Goal: Information Seeking & Learning: Learn about a topic

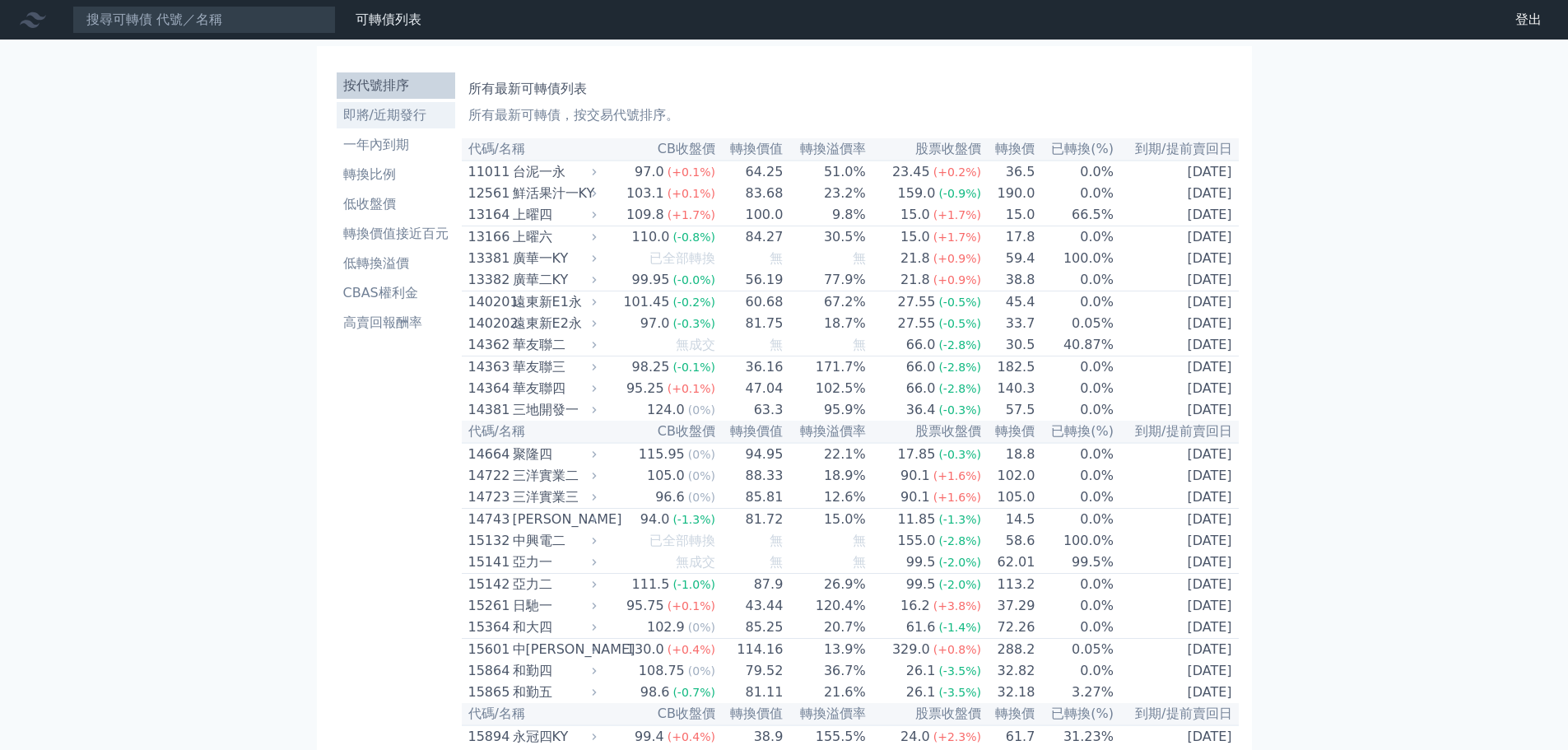
click at [343, 116] on li "即將/近期發行" at bounding box center [396, 115] width 119 height 20
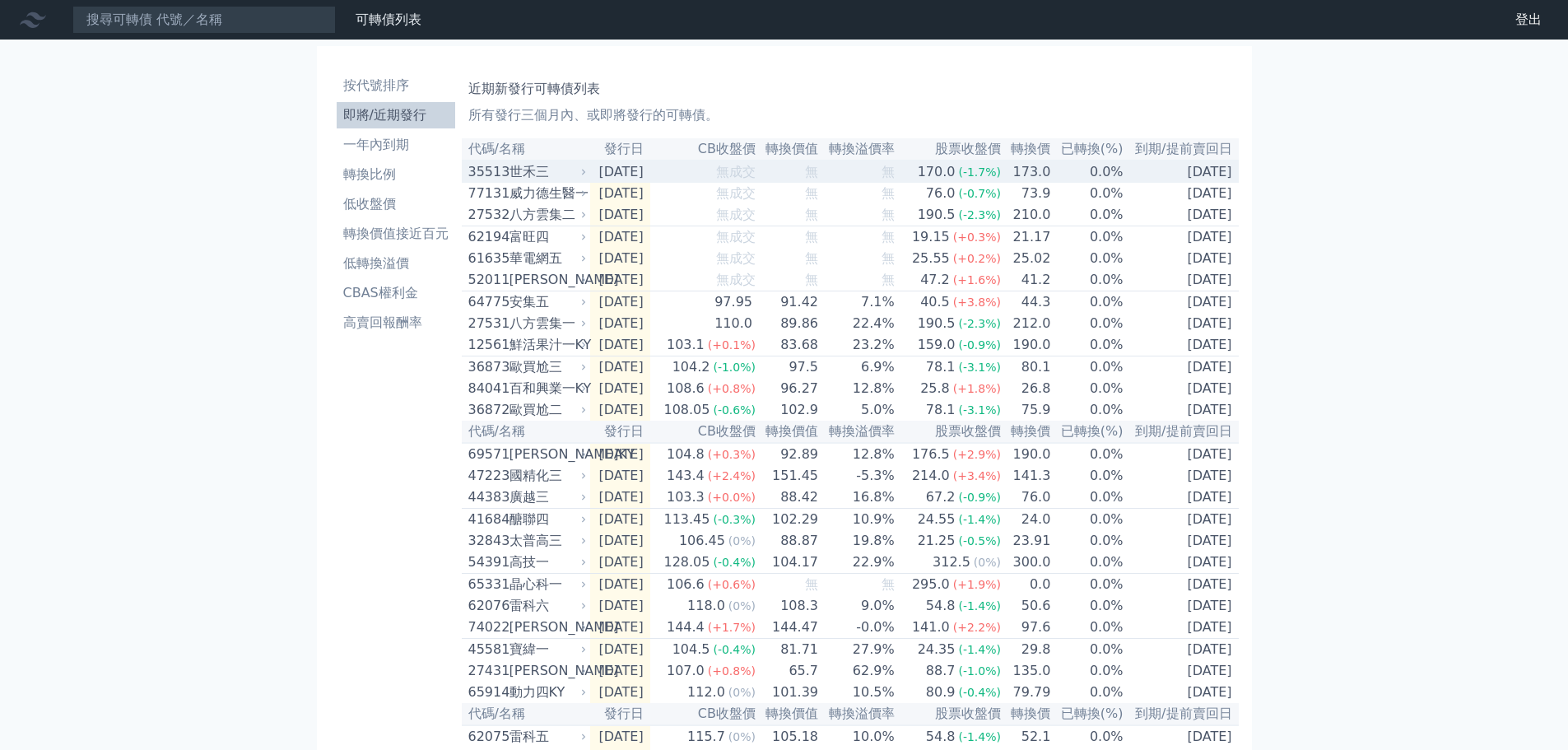
click at [531, 174] on div "世禾三" at bounding box center [546, 172] width 74 height 20
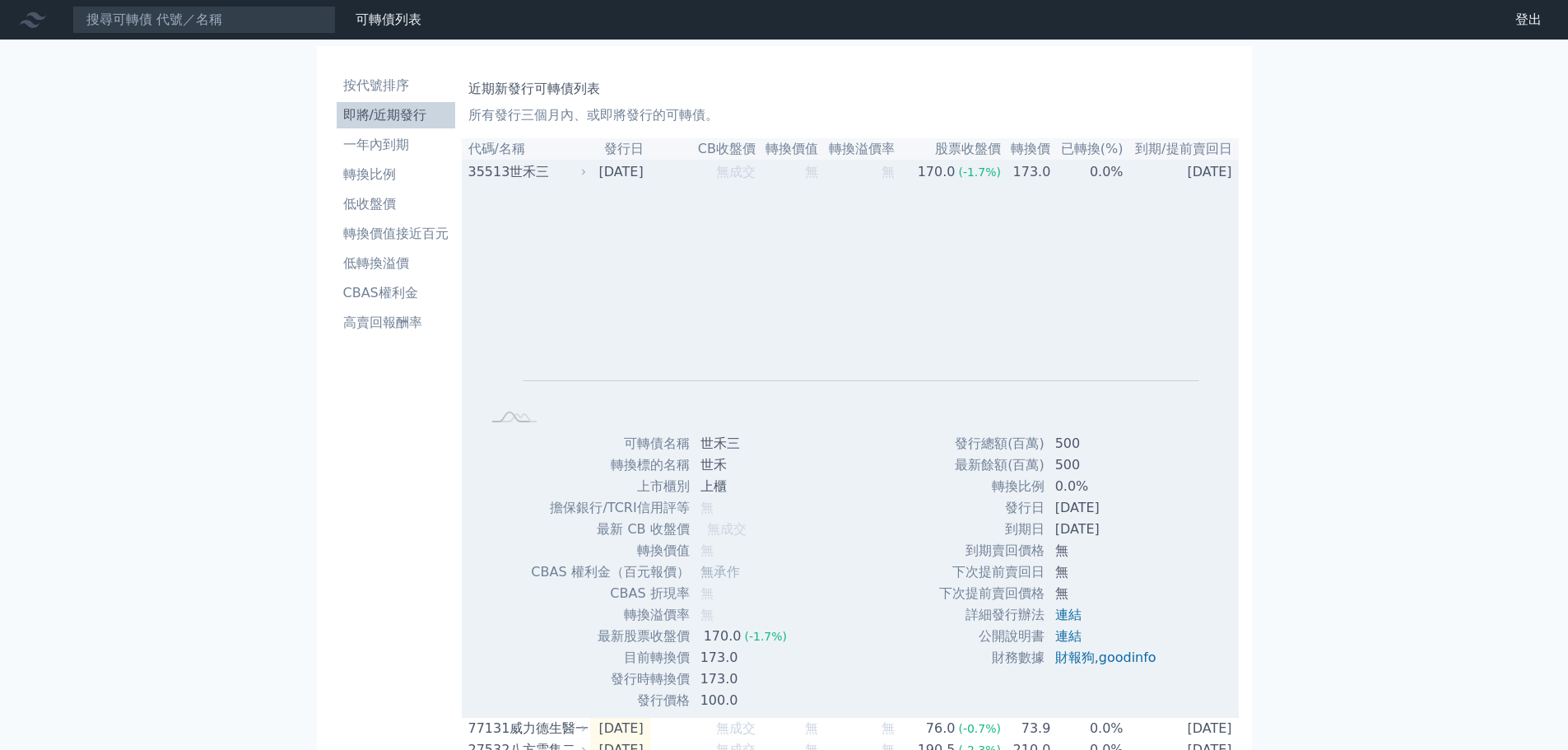
click at [531, 174] on div "世禾三" at bounding box center [546, 172] width 74 height 20
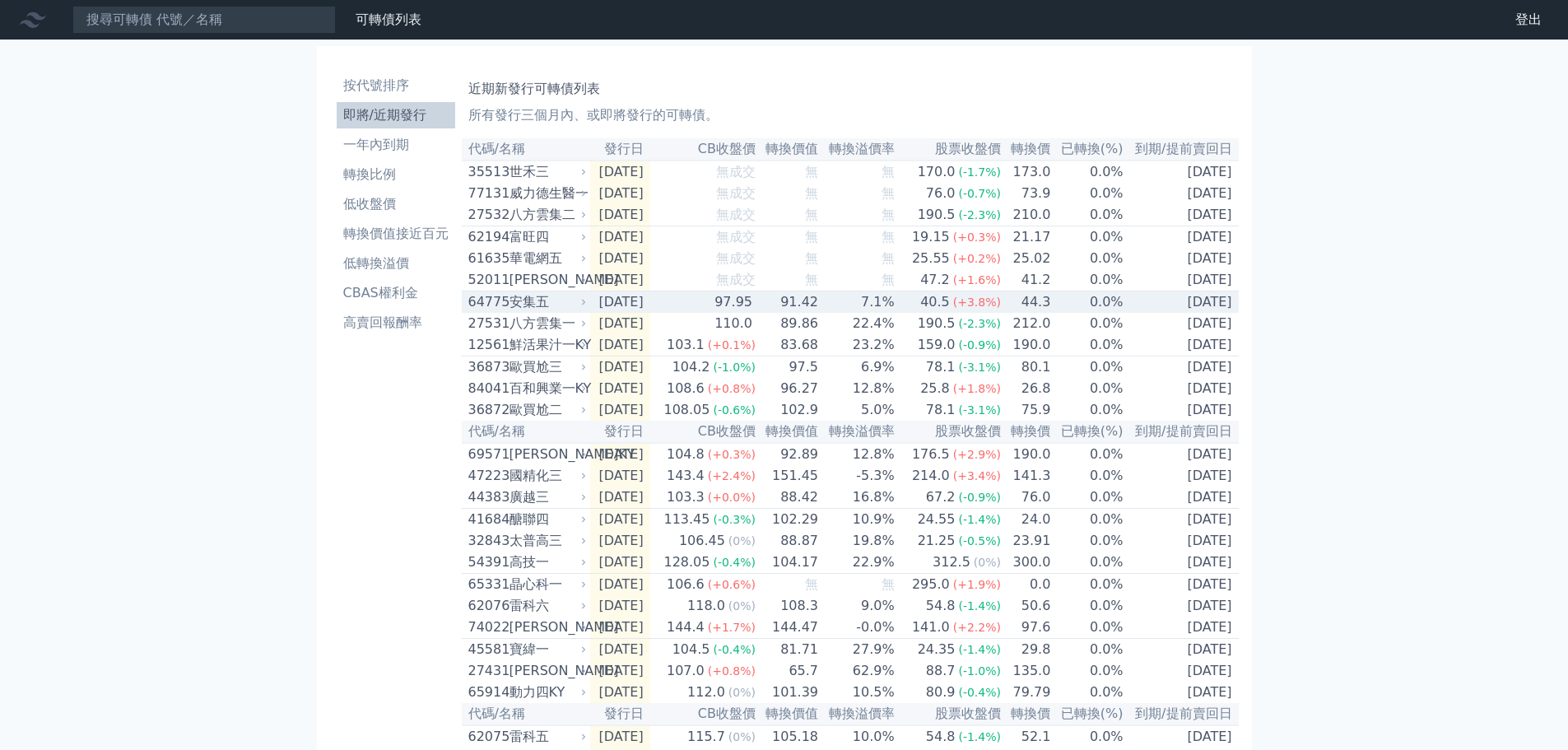
click at [525, 312] on div "安集五" at bounding box center [546, 302] width 74 height 20
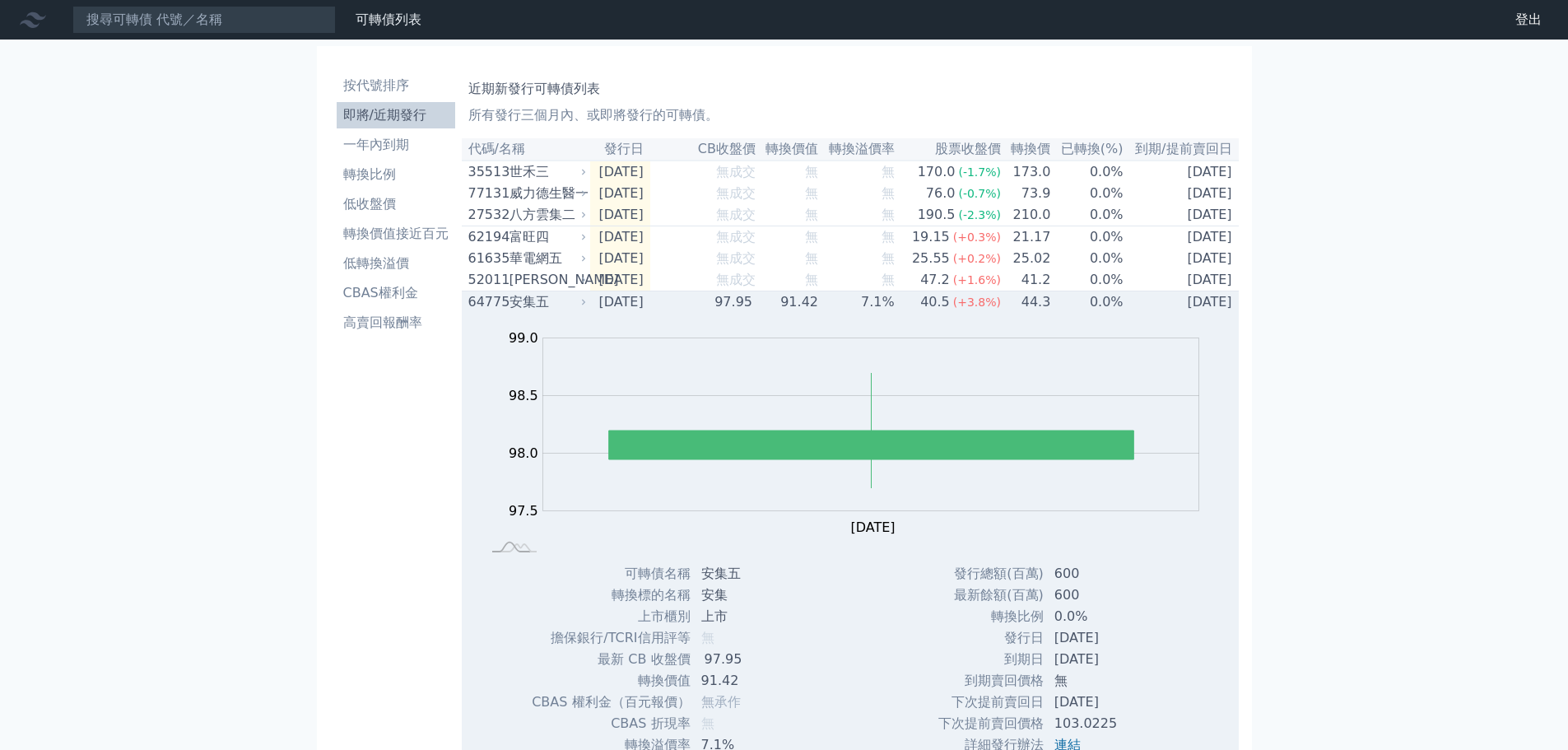
click at [569, 312] on div "安集五" at bounding box center [546, 302] width 74 height 20
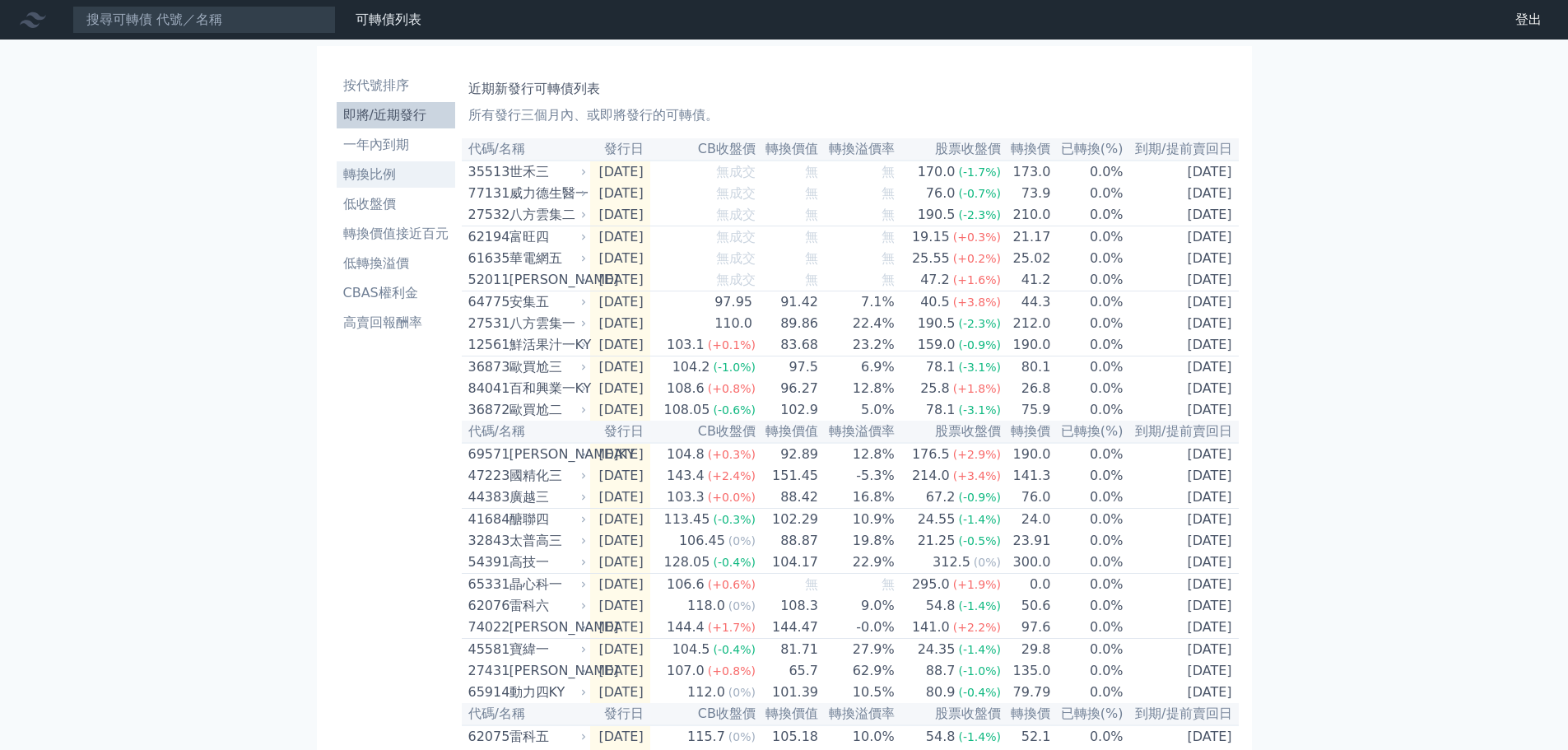
click at [369, 175] on li "轉換比例" at bounding box center [396, 174] width 119 height 20
